Goal: Find contact information: Find contact information

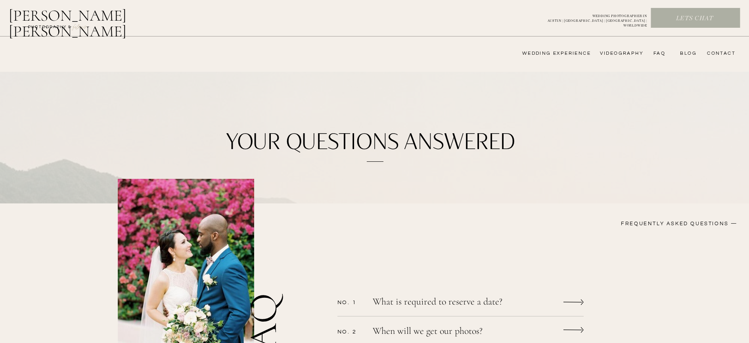
click at [686, 19] on p "Lets chat" at bounding box center [694, 18] width 87 height 9
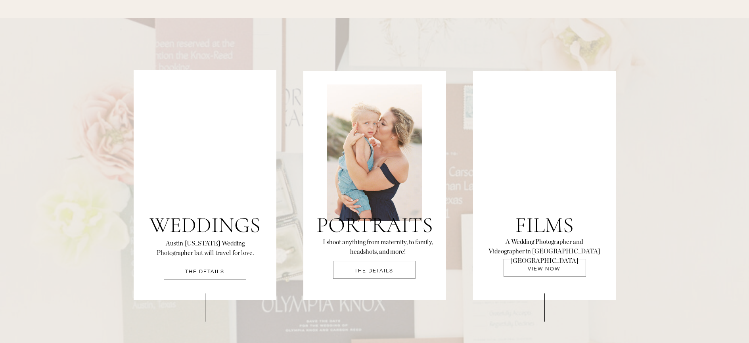
scroll to position [1627, 0]
